Goal: Check status: Check status

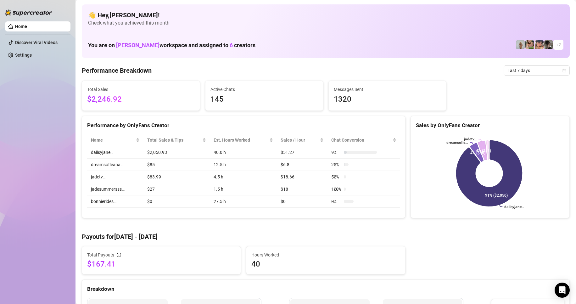
click at [27, 26] on link "Home" at bounding box center [21, 26] width 12 height 5
click at [514, 71] on span "Last 7 days" at bounding box center [536, 70] width 58 height 9
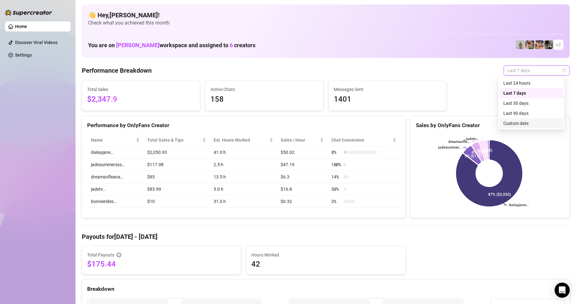
click at [504, 122] on div "Custom date" at bounding box center [531, 123] width 56 height 7
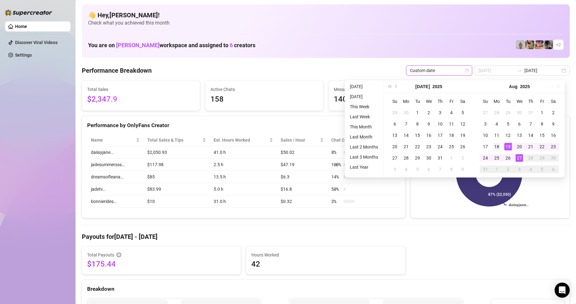
type input "2025-08-18"
click at [497, 147] on div "18" at bounding box center [497, 147] width 8 height 8
type input "2025-08-24"
click at [482, 159] on div "24" at bounding box center [485, 158] width 8 height 8
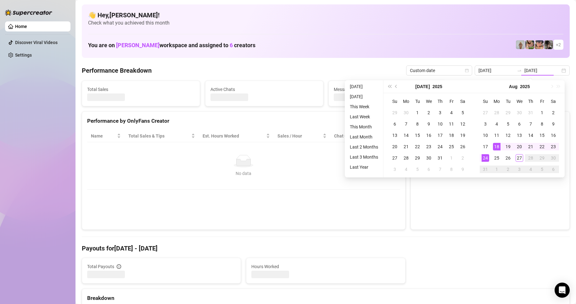
type input "2025-08-18"
type input "2025-08-24"
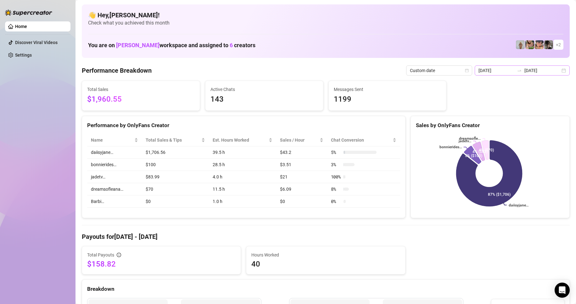
click at [561, 70] on div "2025-08-18 2025-08-24" at bounding box center [522, 70] width 95 height 10
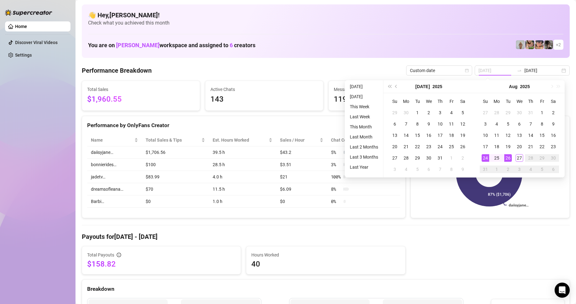
click at [512, 159] on td "26" at bounding box center [507, 157] width 11 height 11
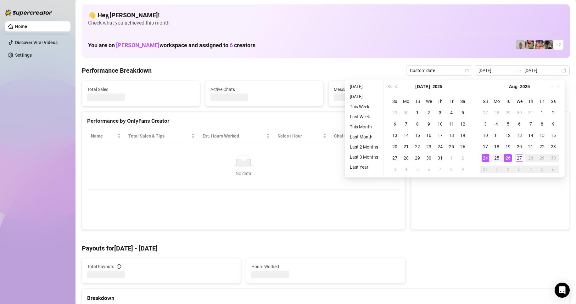
type input "2025-08-24"
type input "2025-08-26"
type input "2025-08-24"
type input "2025-08-26"
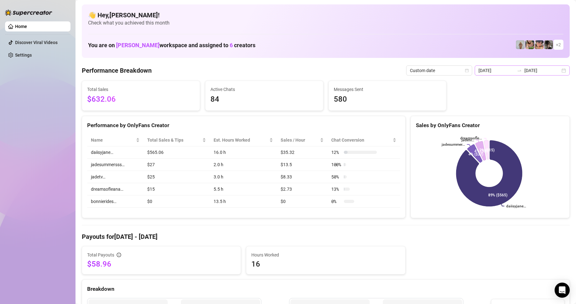
click at [522, 73] on div "2025-08-24 2025-08-26" at bounding box center [522, 70] width 95 height 10
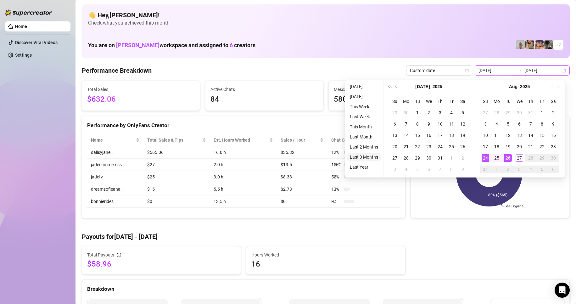
type input "2025-05-27"
type input "2025-08-27"
type input "2025-08-24"
type input "2025-08-26"
type input "2025-06-27"
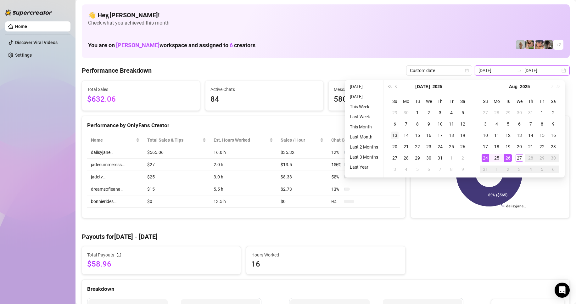
type input "2025-08-27"
type input "2025-08-24"
type input "2025-08-26"
type input "2025-08-18"
click at [496, 145] on div "18" at bounding box center [497, 147] width 8 height 8
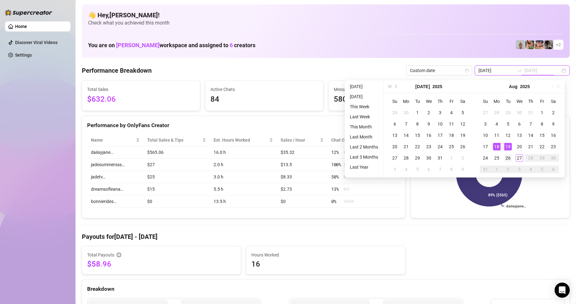
type input "2025-08-26"
click at [509, 154] on div "26" at bounding box center [508, 158] width 8 height 8
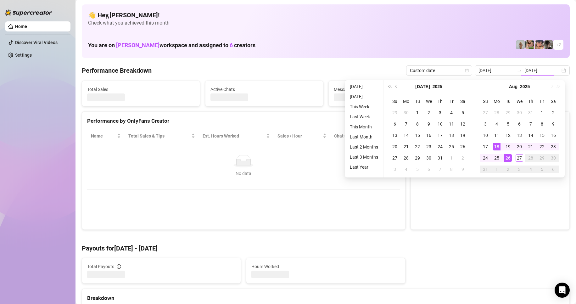
type input "2025-08-18"
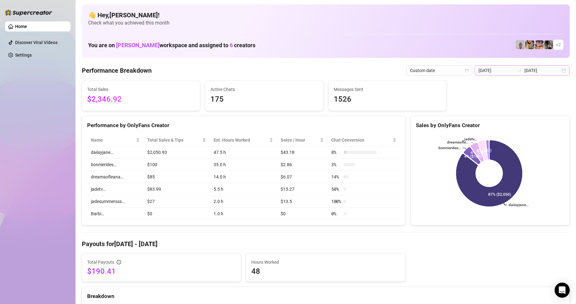
click at [517, 70] on icon "swap-right" at bounding box center [519, 70] width 5 height 5
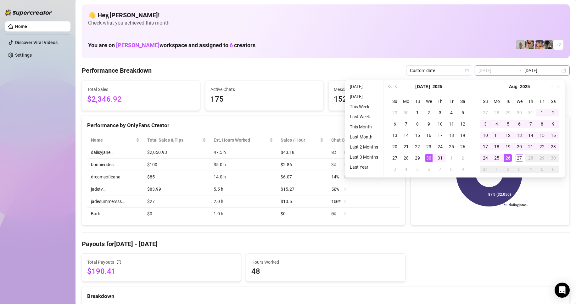
type input "2025-07-27"
type input "2025-08-27"
type input "2025-08-18"
type input "2025-08-26"
click at [125, 104] on span "$2,346.92" at bounding box center [141, 99] width 108 height 12
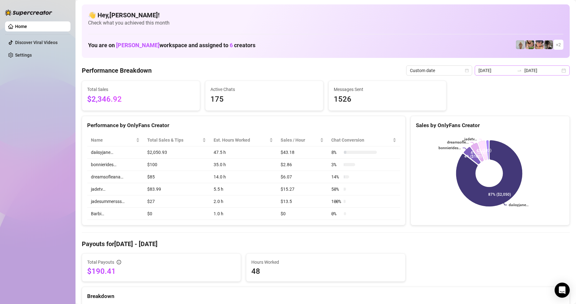
click at [519, 71] on icon "swap-right" at bounding box center [519, 70] width 5 height 5
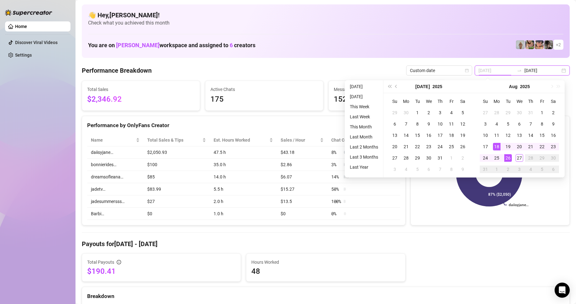
type input "2025-08-18"
click at [497, 147] on div "18" at bounding box center [497, 147] width 8 height 8
type input "2025-08-25"
click at [494, 156] on div "25" at bounding box center [497, 158] width 8 height 8
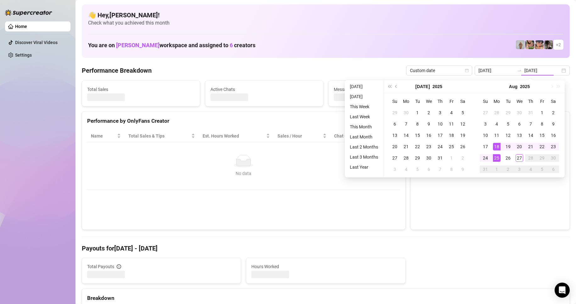
type input "2025-08-25"
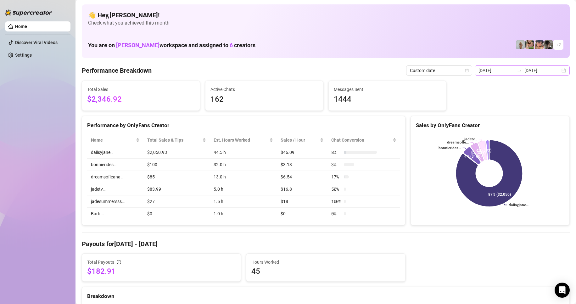
click at [520, 69] on div at bounding box center [519, 70] width 10 height 5
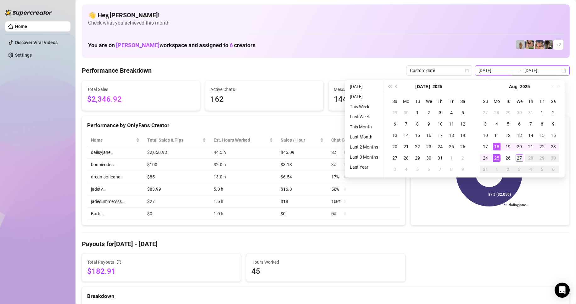
type input "2025-08-27"
click at [519, 159] on div "27" at bounding box center [519, 158] width 8 height 8
type input "2025-08-18"
click at [494, 147] on div "18" at bounding box center [497, 147] width 8 height 8
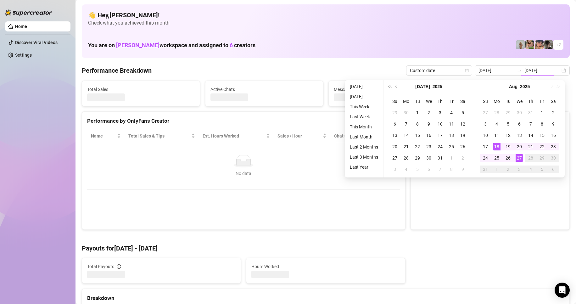
type input "2025-08-27"
type input "2025-08-18"
type input "2025-08-27"
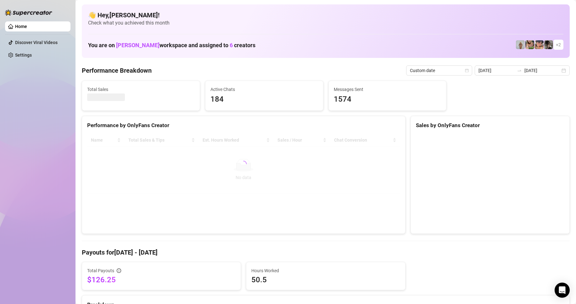
drag, startPoint x: 514, startPoint y: 71, endPoint x: 534, endPoint y: 323, distance: 253.0
click at [534, 303] on html "Home Discover Viral Videos Settings Before OnlyFans cut GMT+8 Asia/Shanghai Cus…" at bounding box center [288, 152] width 576 height 304
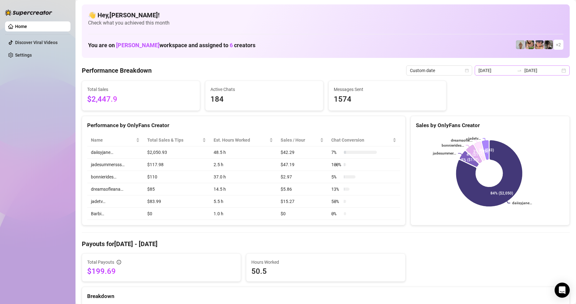
click at [517, 69] on icon "swap-right" at bounding box center [519, 70] width 5 height 5
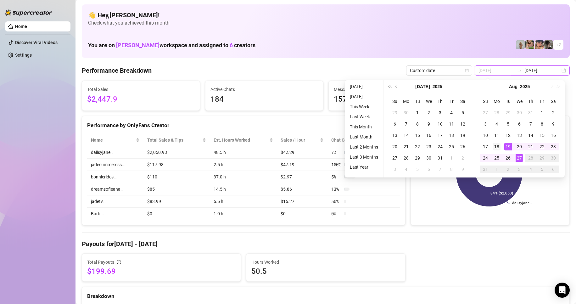
type input "2025-08-18"
click at [497, 147] on div "18" at bounding box center [497, 147] width 8 height 8
type input "2025-08-27"
click at [520, 154] on div "27" at bounding box center [519, 158] width 8 height 8
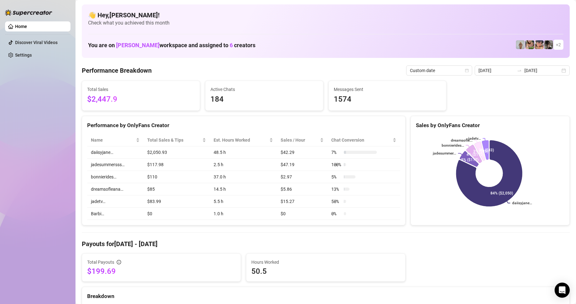
click at [492, 218] on div "daiisyjane… jadesummer... bonnierides… dreamsofle... jadetv… 84% ($2,050) 5% ($…" at bounding box center [490, 173] width 159 height 89
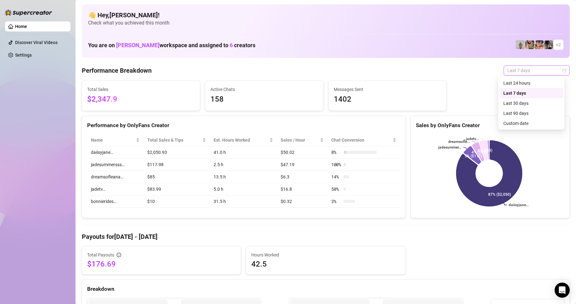
click at [526, 70] on span "Last 7 days" at bounding box center [536, 70] width 58 height 9
click at [515, 122] on div "Custom date" at bounding box center [531, 123] width 56 height 7
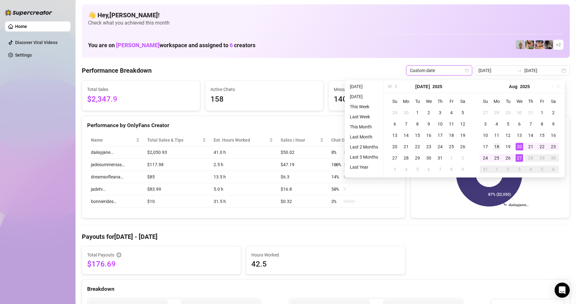
type input "2025-08-18"
click at [495, 147] on div "18" at bounding box center [497, 147] width 8 height 8
type input "2025-08-27"
click at [520, 158] on div "27" at bounding box center [519, 158] width 8 height 8
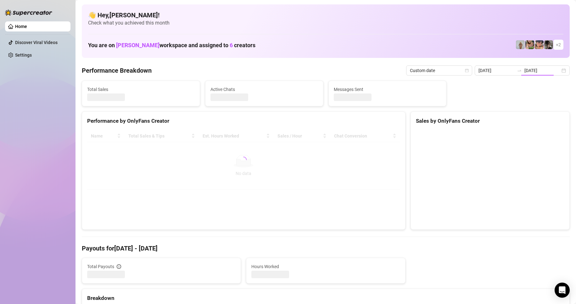
type input "2025-08-18"
click at [501, 261] on div "Total Payouts Hours Worked" at bounding box center [325, 271] width 493 height 26
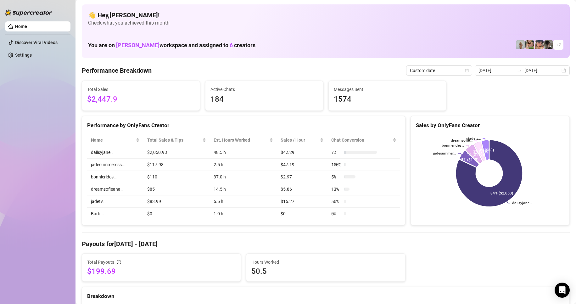
click at [54, 169] on div "Home Discover Viral Videos Settings" at bounding box center [37, 149] width 65 height 298
